Goal: Check status: Check status

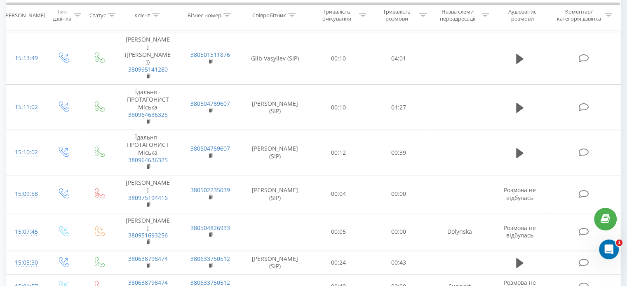
scroll to position [536, 0]
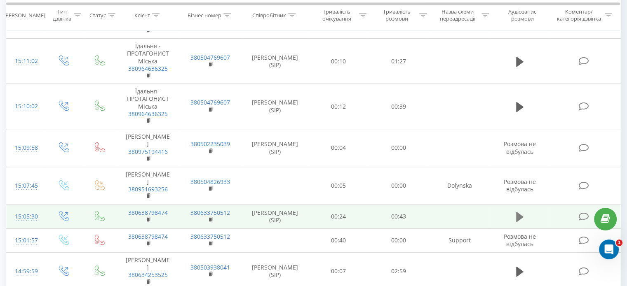
click at [519, 212] on icon at bounding box center [519, 217] width 7 height 10
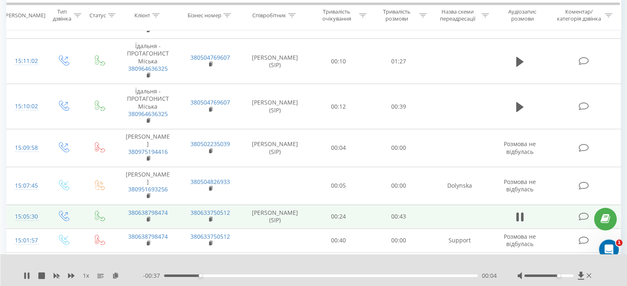
drag, startPoint x: 550, startPoint y: 275, endPoint x: 560, endPoint y: 276, distance: 9.5
click at [560, 276] on div "Accessibility label" at bounding box center [558, 275] width 3 height 3
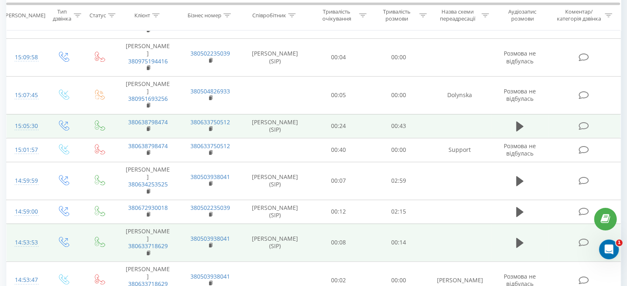
scroll to position [641, 0]
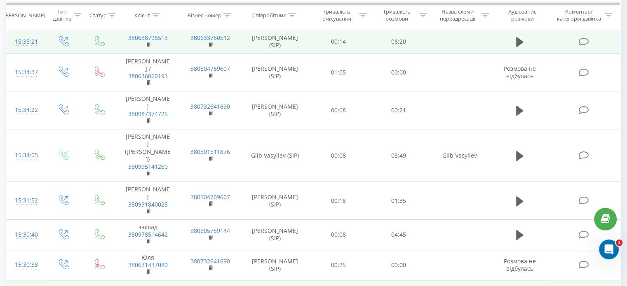
scroll to position [600, 0]
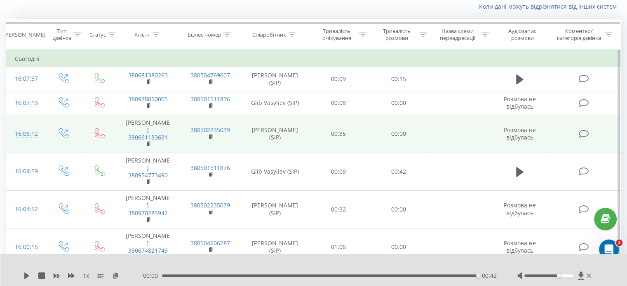
scroll to position [54, 0]
